Goal: Check status: Check status

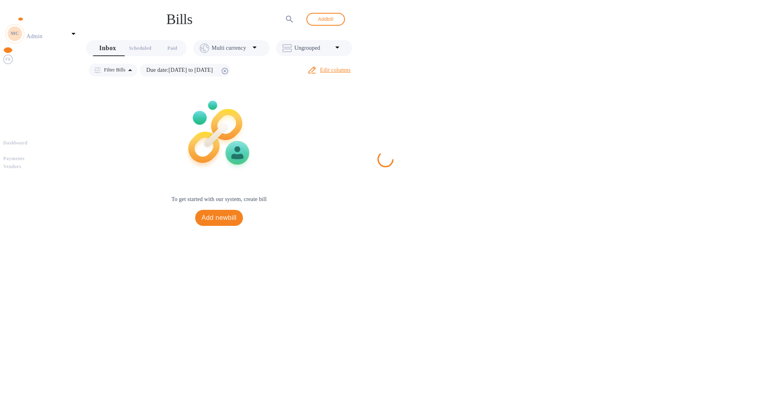
click at [24, 156] on b "Payments" at bounding box center [13, 159] width 21 height 6
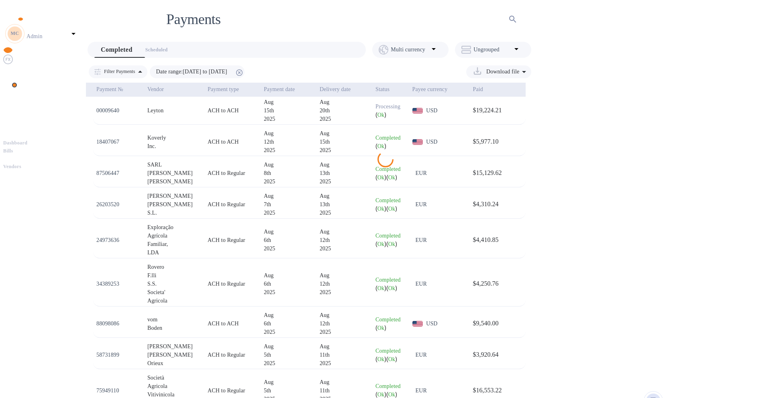
click at [319, 102] on div "Aug" at bounding box center [343, 102] width 49 height 8
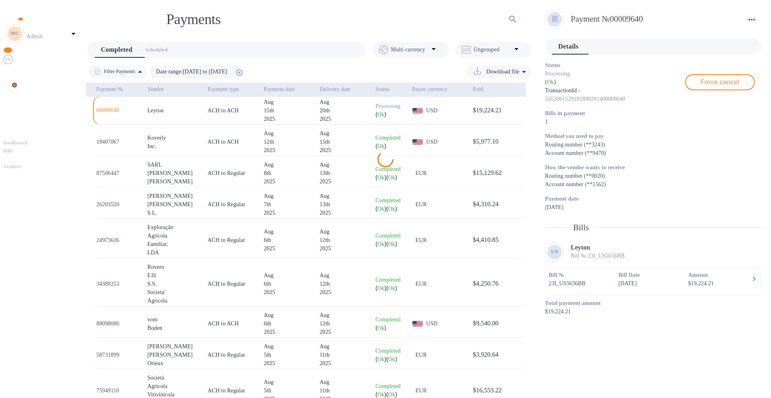
click at [13, 148] on b "Bills" at bounding box center [8, 151] width 10 height 6
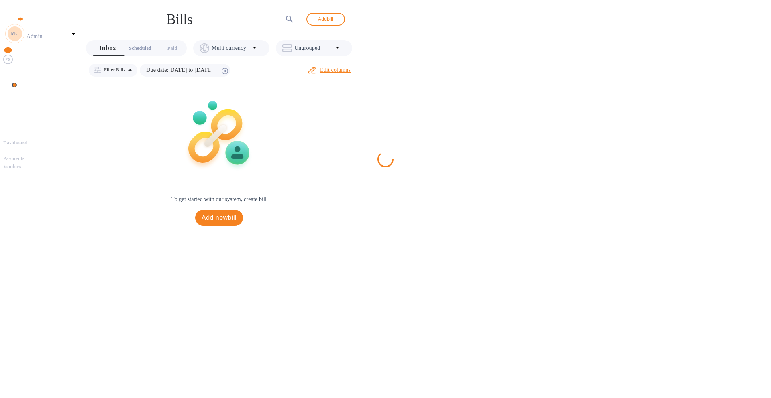
click at [146, 44] on span "Scheduled 0" at bounding box center [140, 48] width 22 height 8
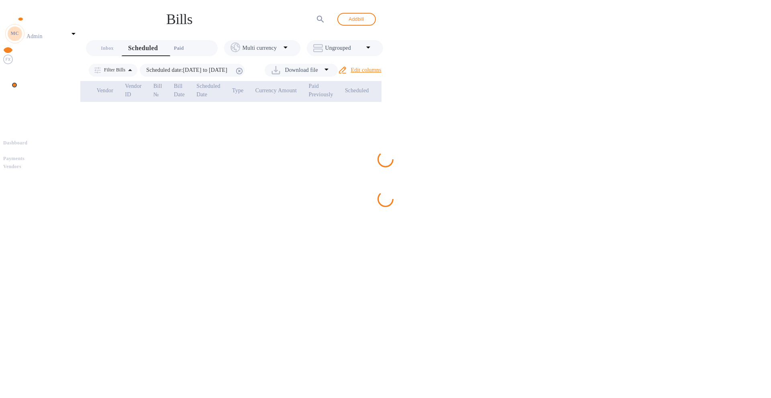
click at [174, 44] on span "Paid 0" at bounding box center [179, 48] width 16 height 8
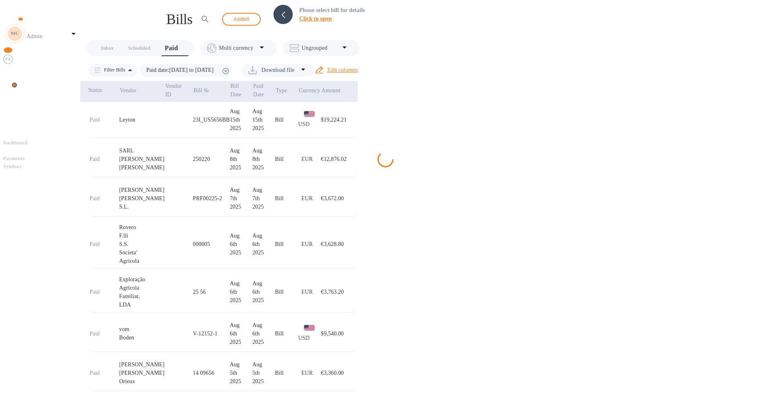
click at [252, 107] on div "Aug" at bounding box center [241, 111] width 22 height 8
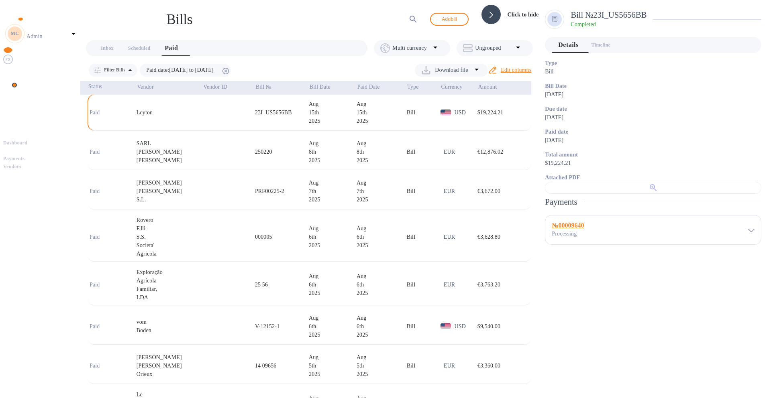
scroll to position [93, 0]
